Goal: Download file/media

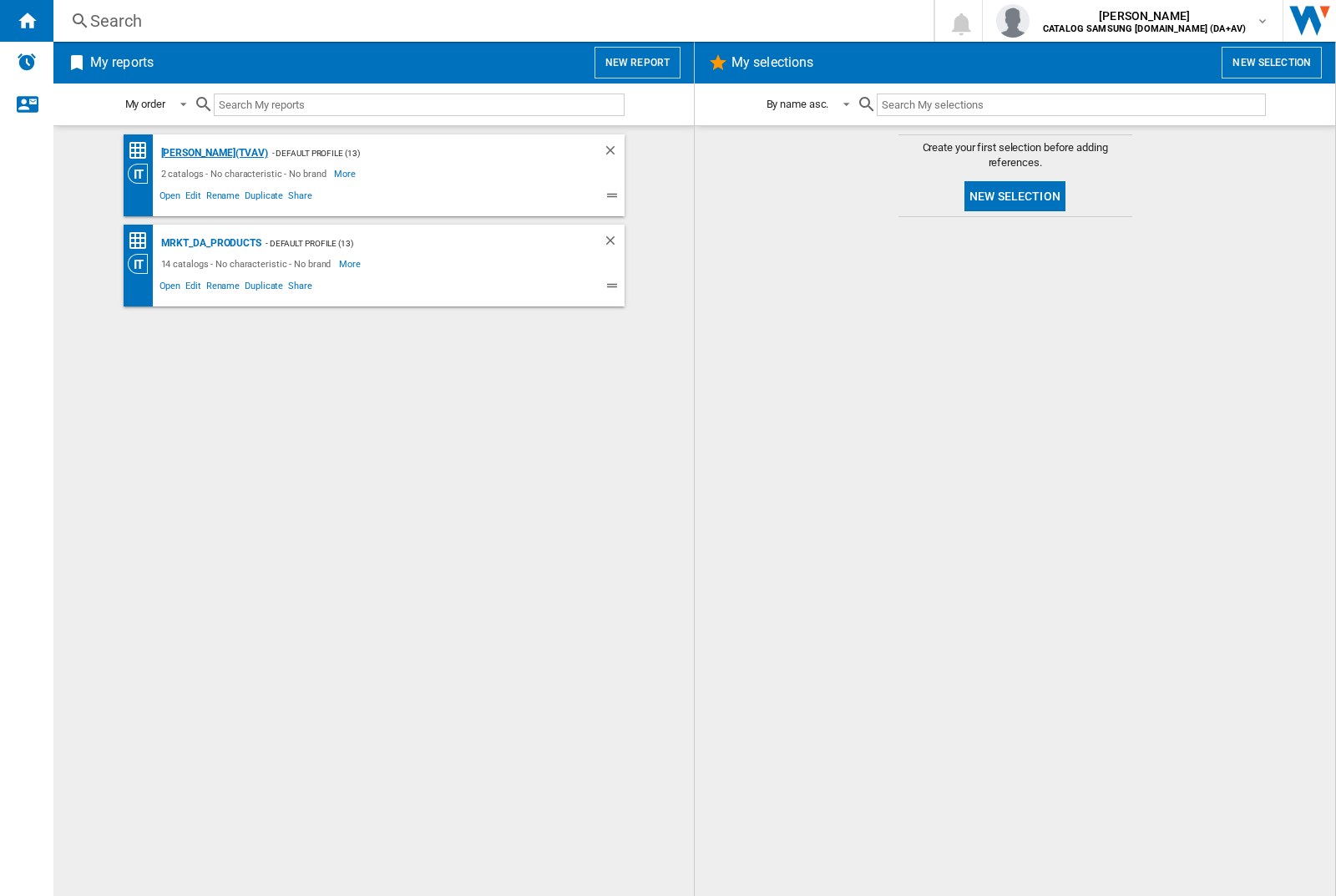
click at [186, 153] on div "[PERSON_NAME](TVAV)" at bounding box center [212, 153] width 111 height 21
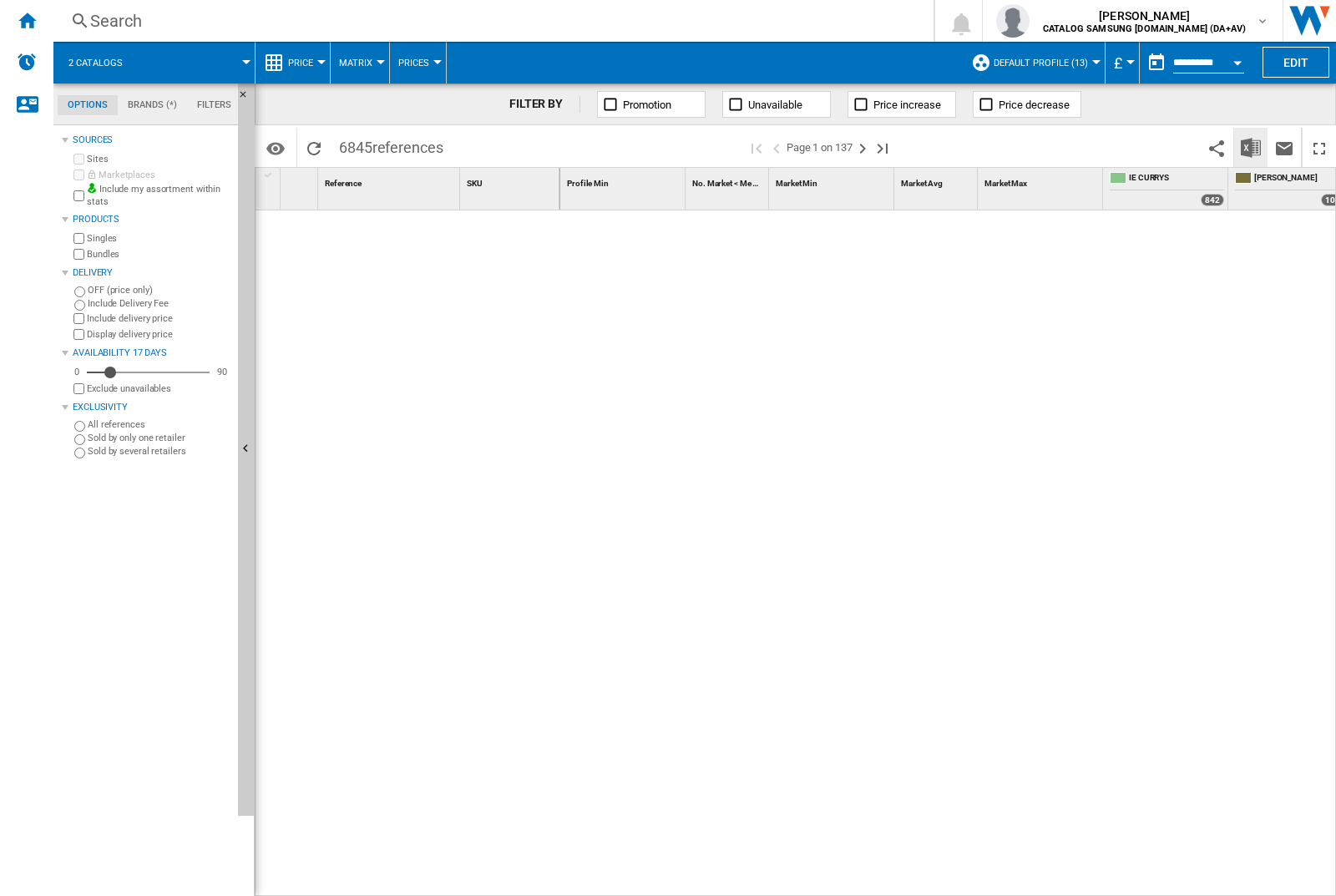
click at [1251, 147] on img "Download in Excel" at bounding box center [1251, 148] width 20 height 20
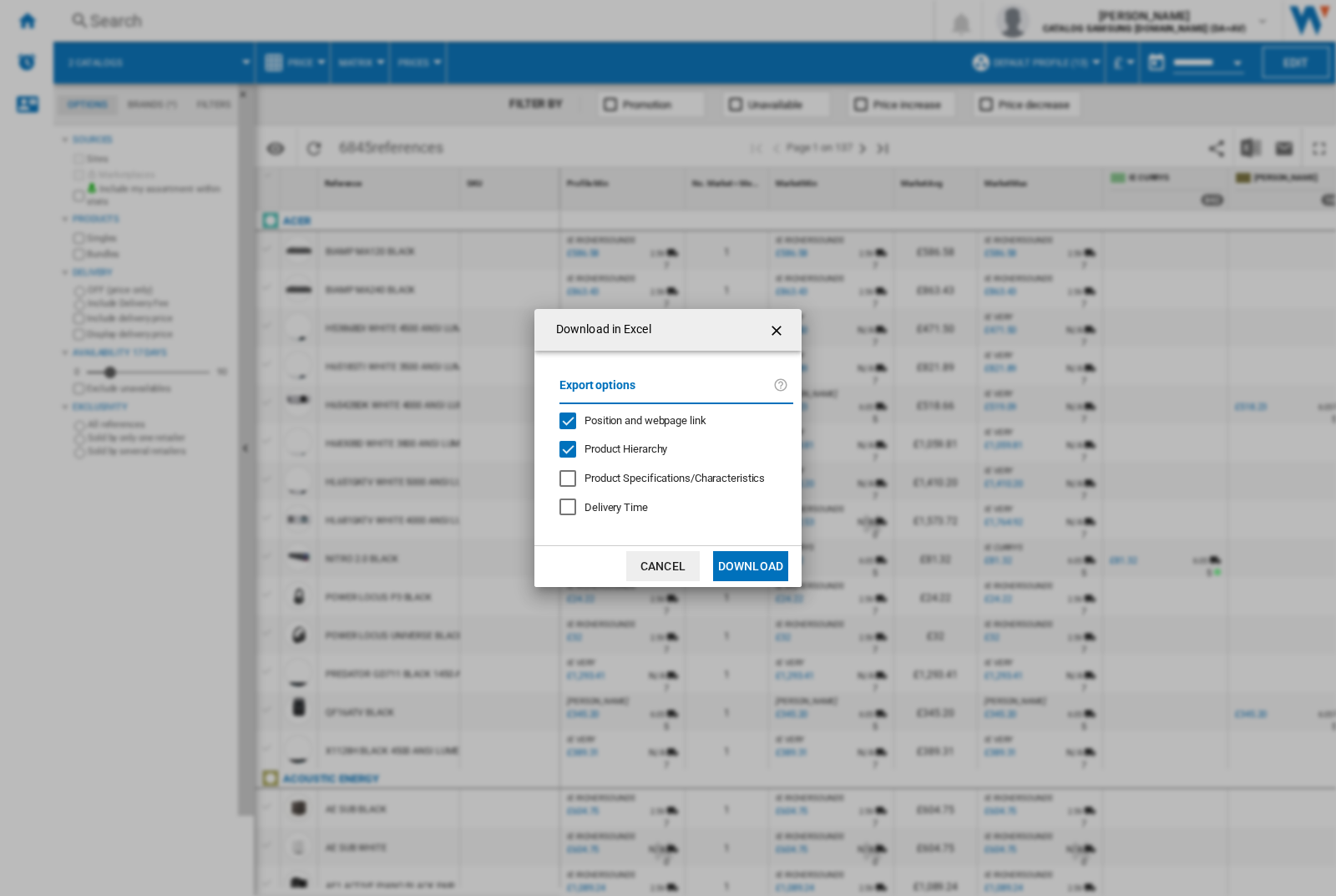
click at [670, 420] on span "Position and webpage link" at bounding box center [645, 421] width 122 height 13
click at [751, 566] on button "Download" at bounding box center [751, 566] width 75 height 30
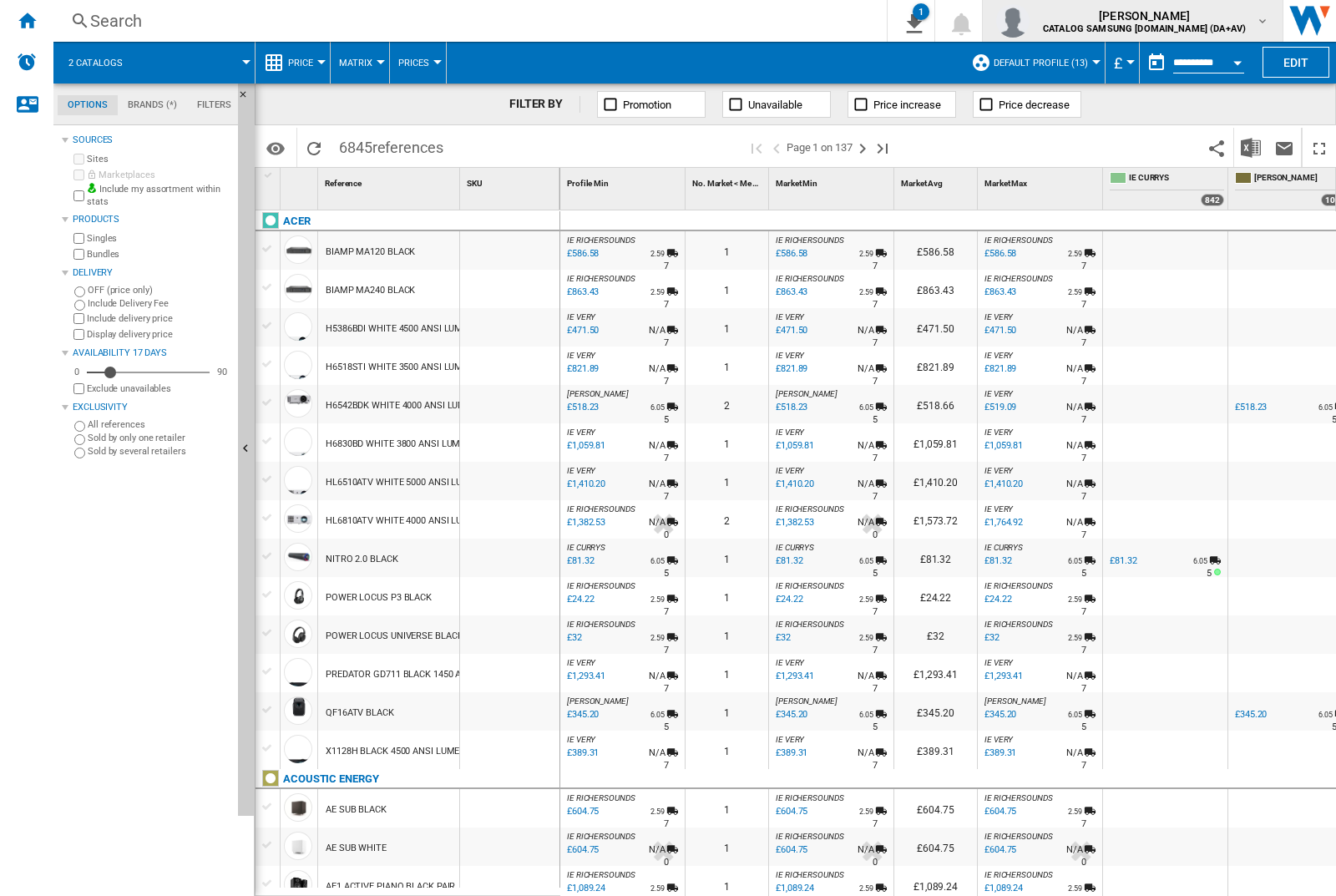
click at [1030, 21] on img "button" at bounding box center [1013, 21] width 33 height 33
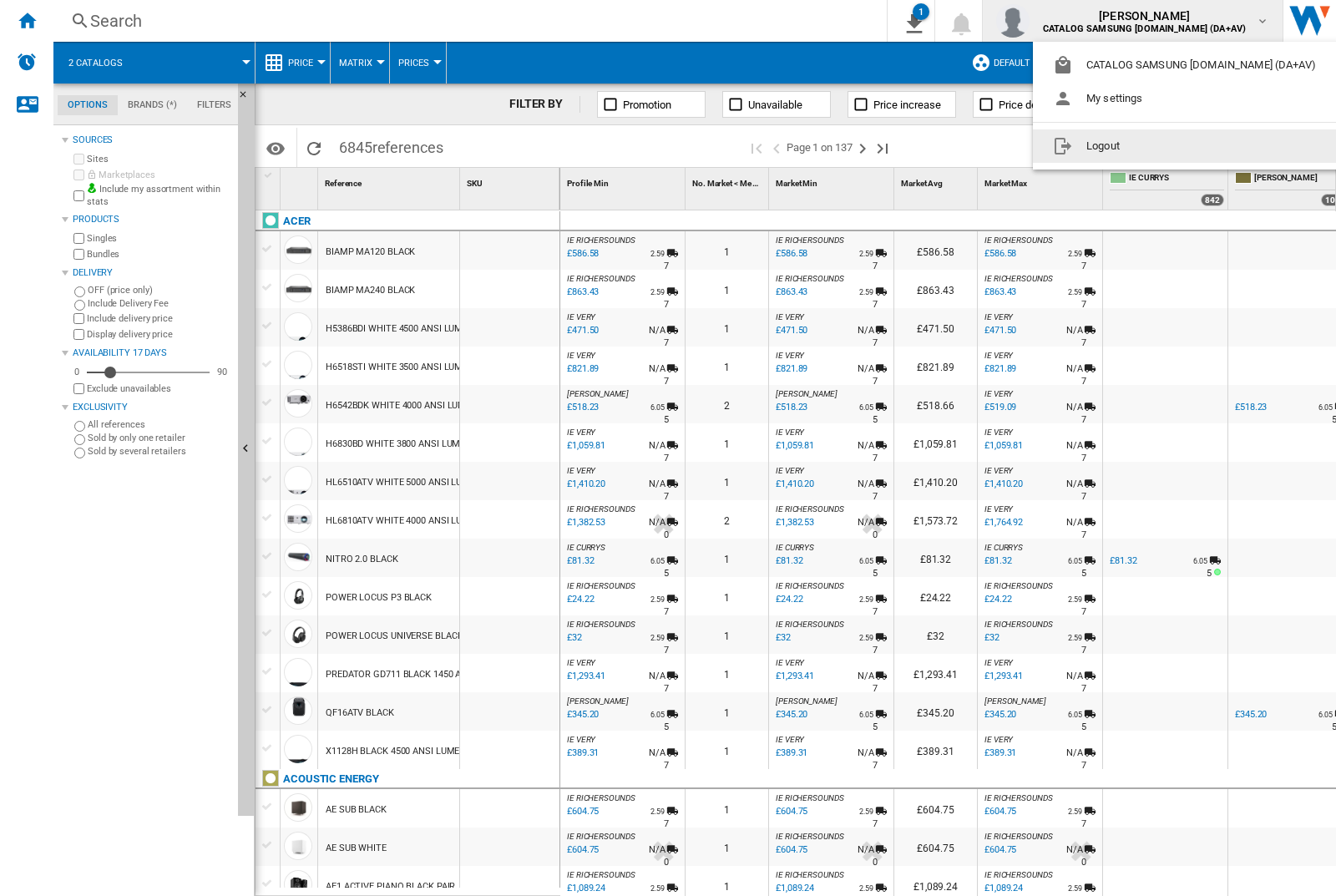
click at [1161, 146] on button "Logout" at bounding box center [1187, 146] width 310 height 33
